Goal: Find specific page/section: Find specific page/section

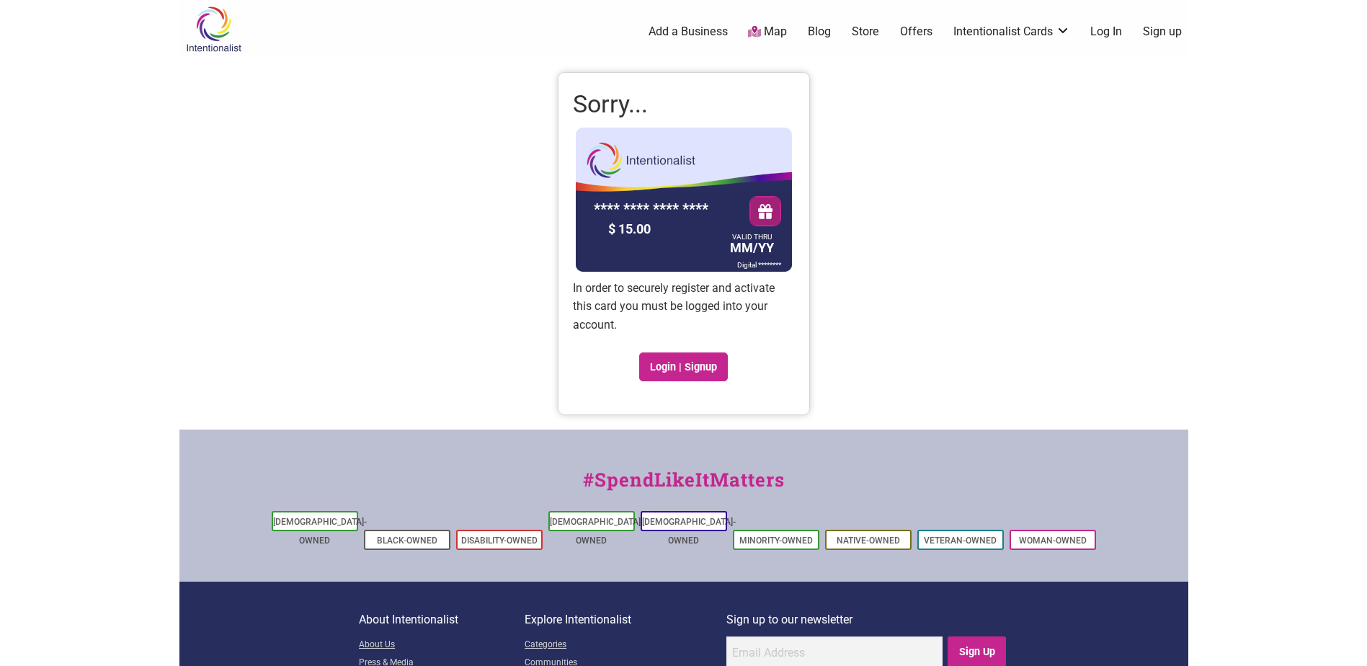
click at [857, 33] on link "Store" at bounding box center [865, 32] width 27 height 16
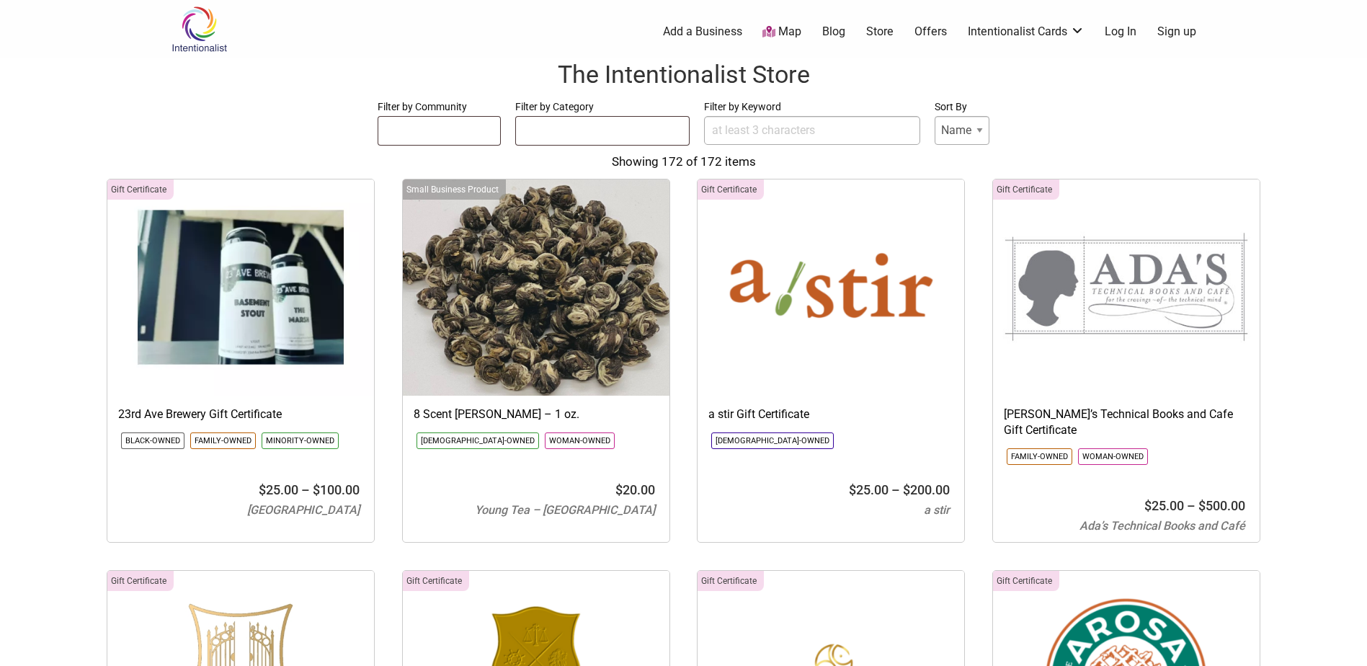
select select
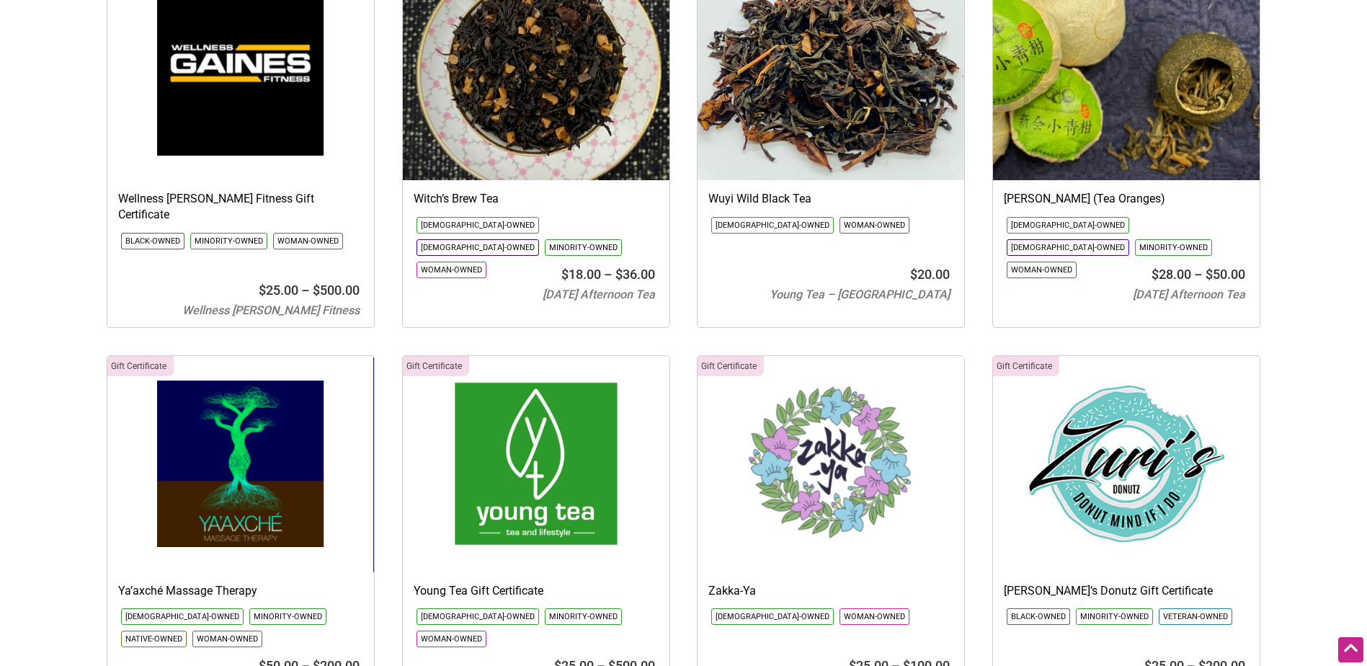
scroll to position [15927, 0]
